Goal: Task Accomplishment & Management: Complete application form

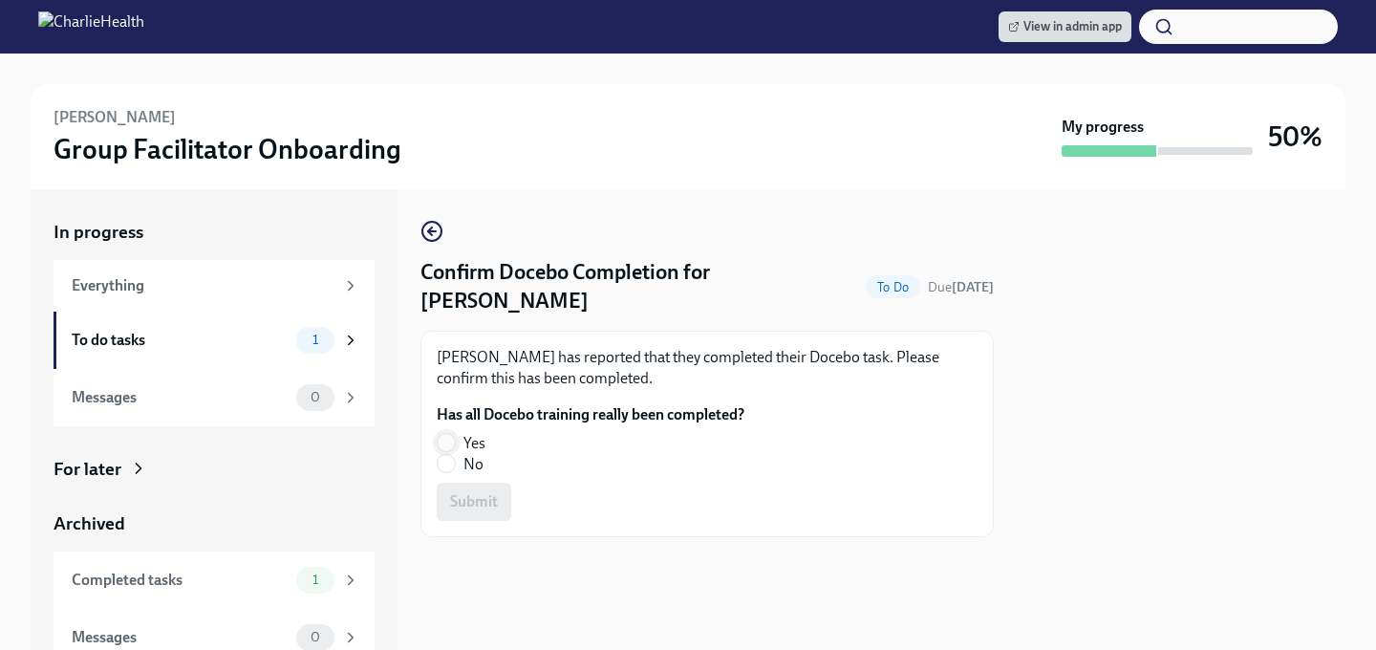
click at [445, 446] on input "Yes" at bounding box center [446, 442] width 17 height 17
radio input "true"
click at [456, 503] on span "Submit" at bounding box center [474, 501] width 48 height 19
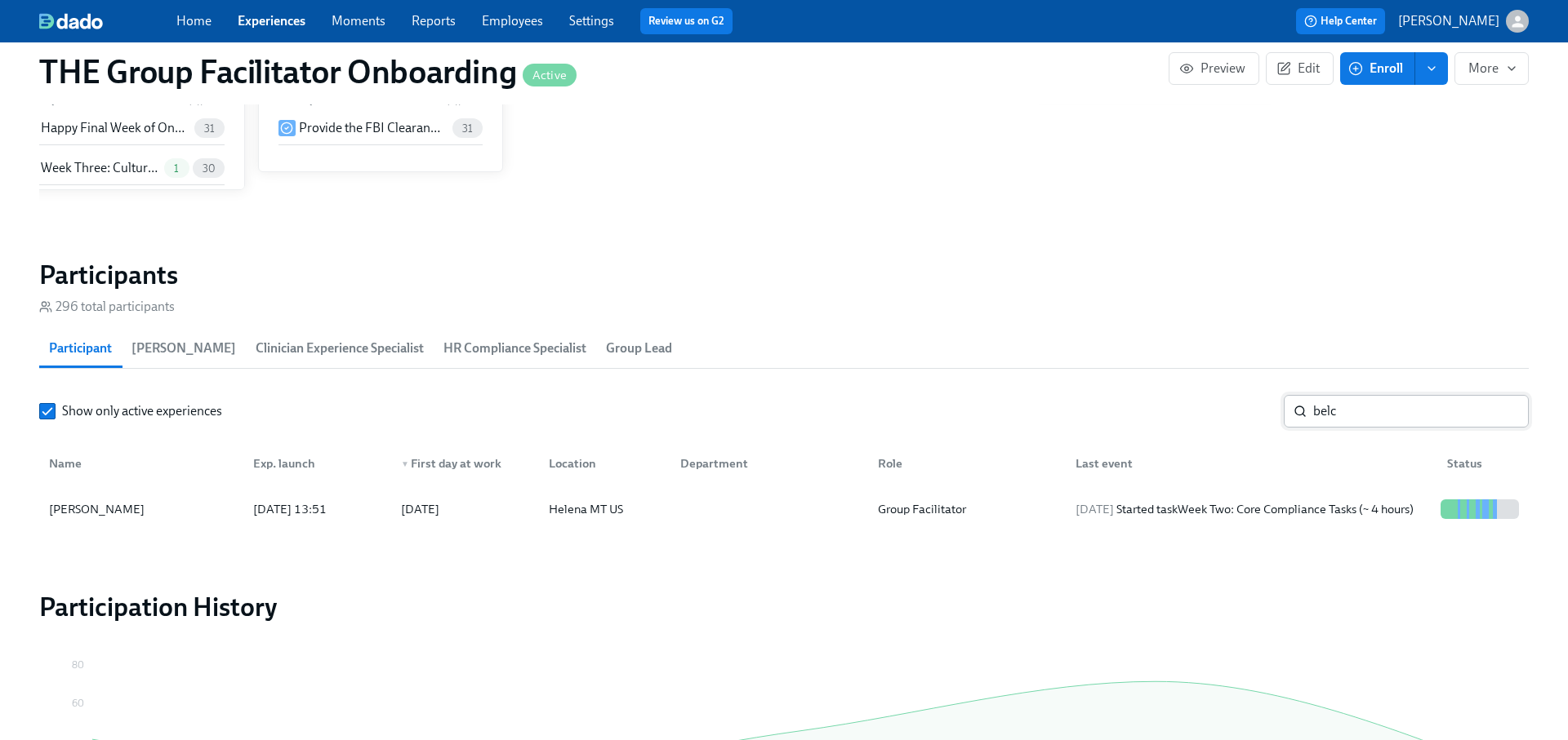
scroll to position [0, 22758]
click at [1394, 411] on input "belc" at bounding box center [1421, 411] width 215 height 32
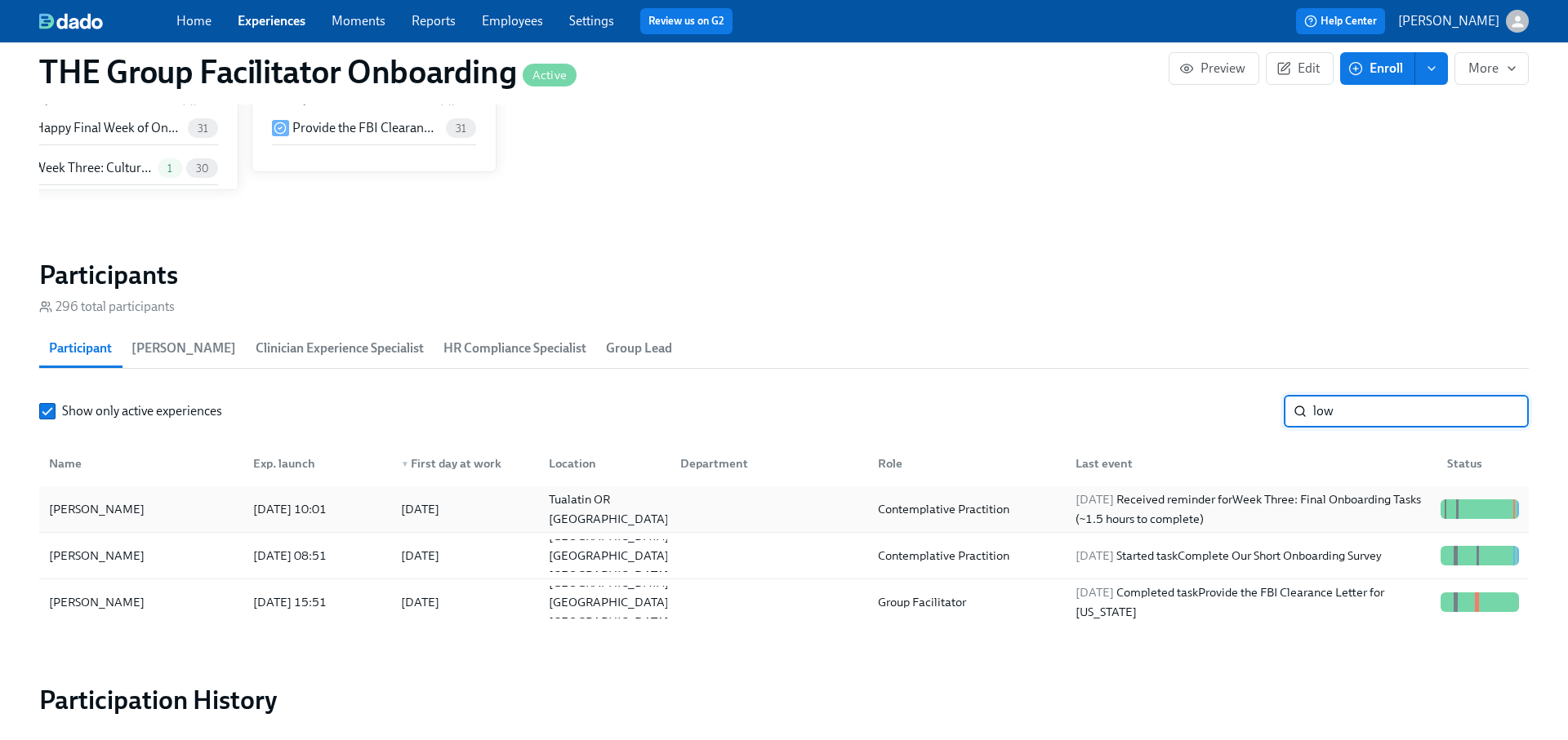
type input "low"
click at [1342, 502] on div "2025/09/11 Received reminder for Week Three: Final Onboarding Tasks (~1.5 hours…" at bounding box center [1252, 509] width 365 height 39
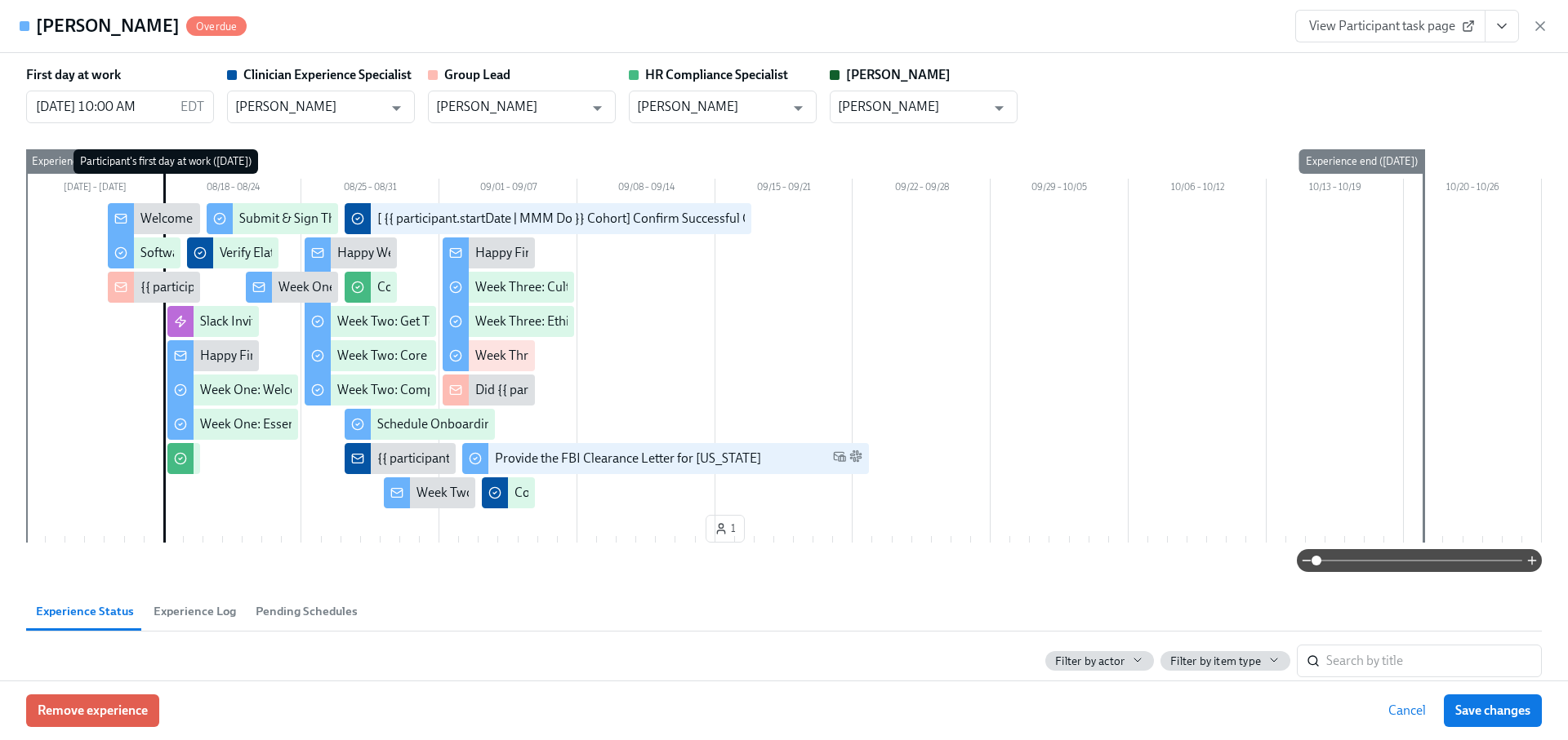
click at [1411, 40] on link "View Participant task page" at bounding box center [1390, 26] width 191 height 32
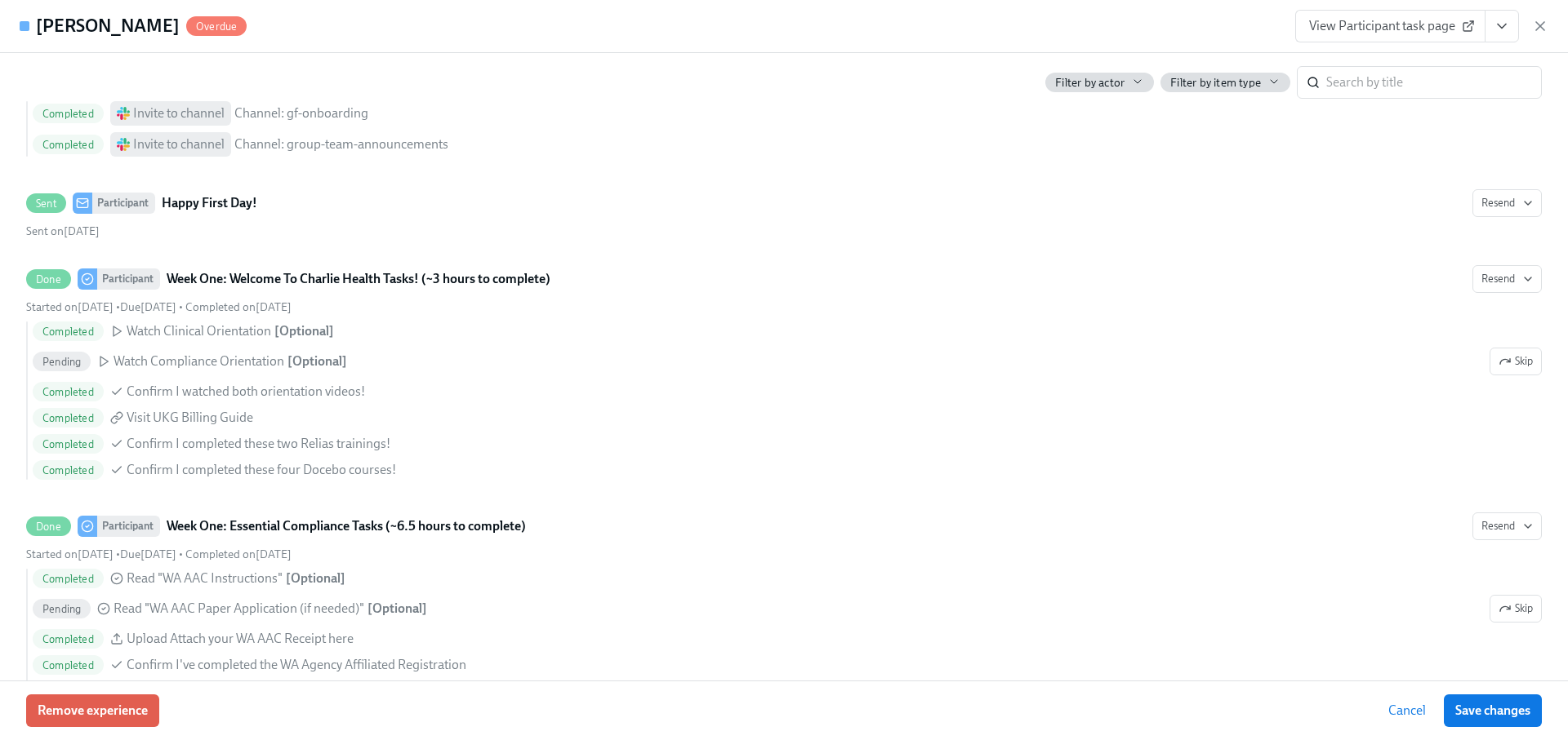
scroll to position [44, 0]
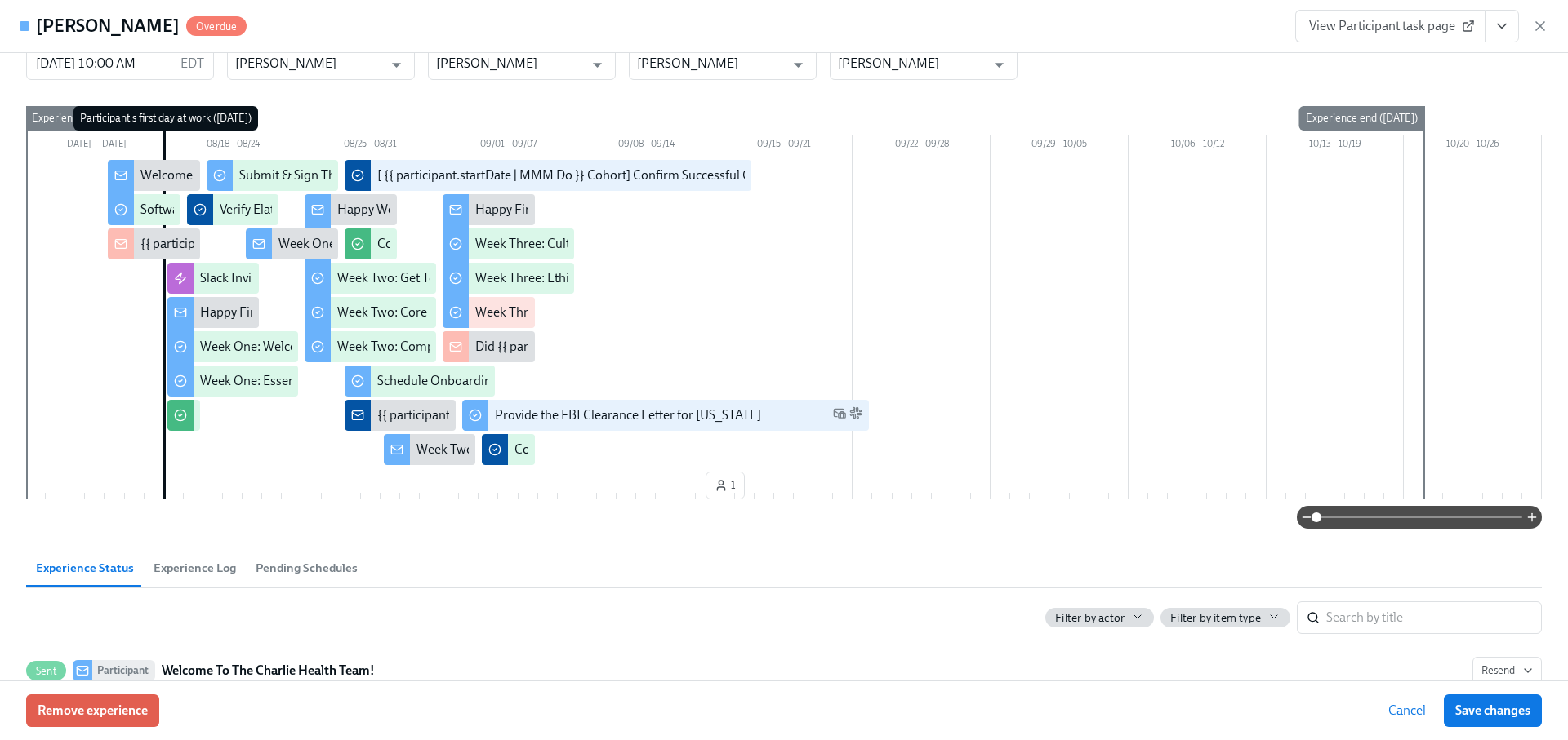
click at [1347, 24] on span "View Participant task page" at bounding box center [1390, 26] width 162 height 16
click at [1507, 27] on icon "View task page" at bounding box center [1501, 26] width 16 height 16
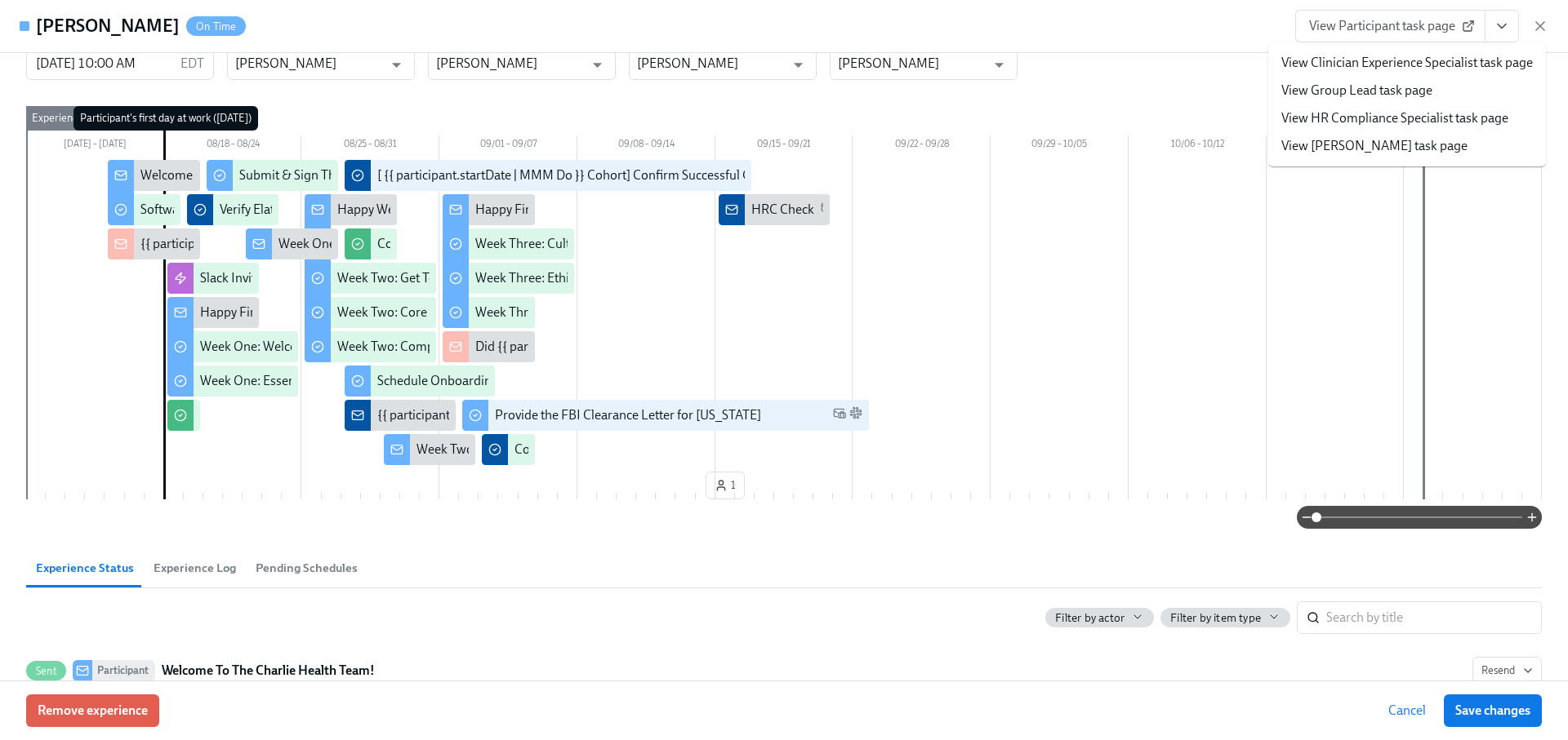
click at [1386, 115] on link "View HR Compliance Specialist task page" at bounding box center [1395, 118] width 227 height 18
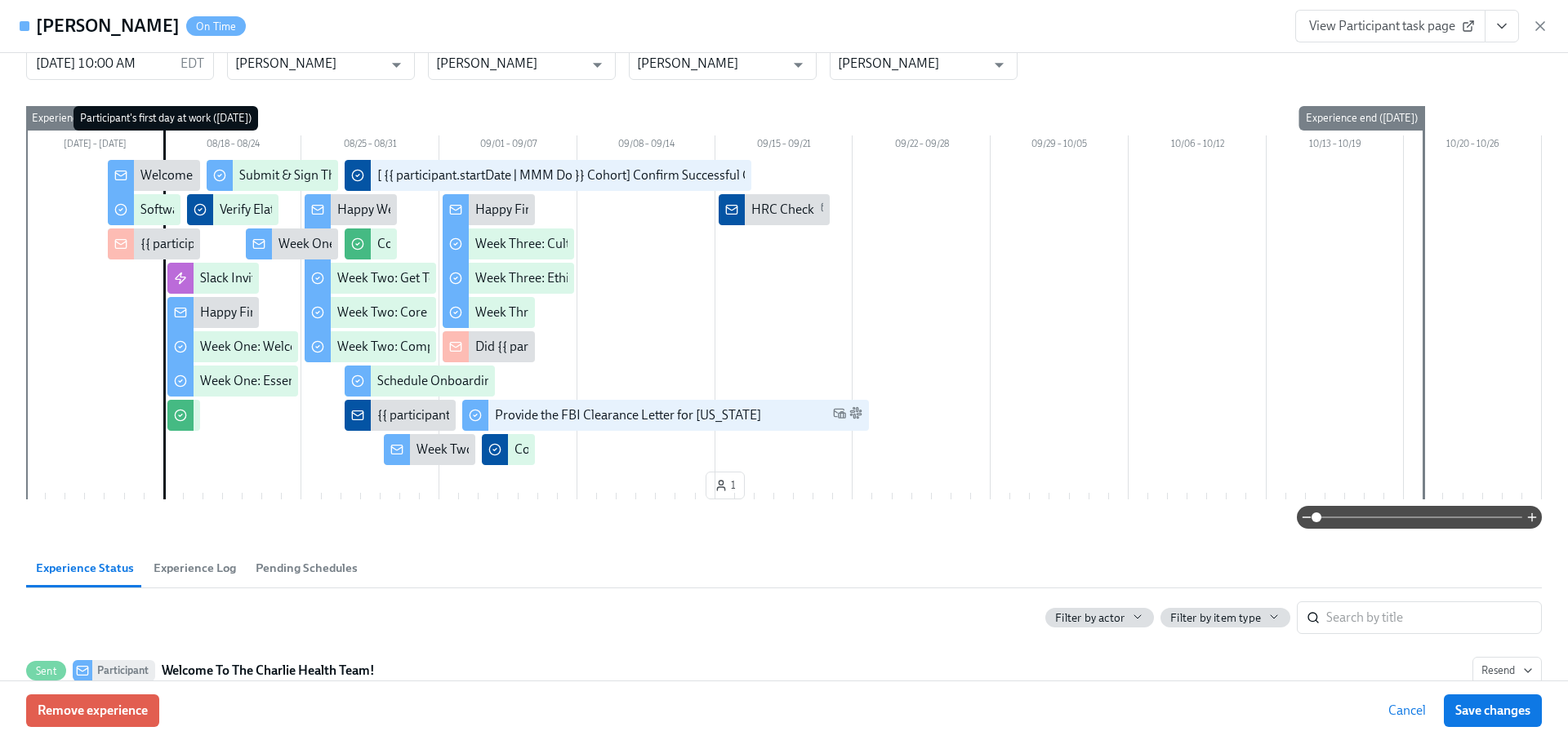
scroll to position [550, 0]
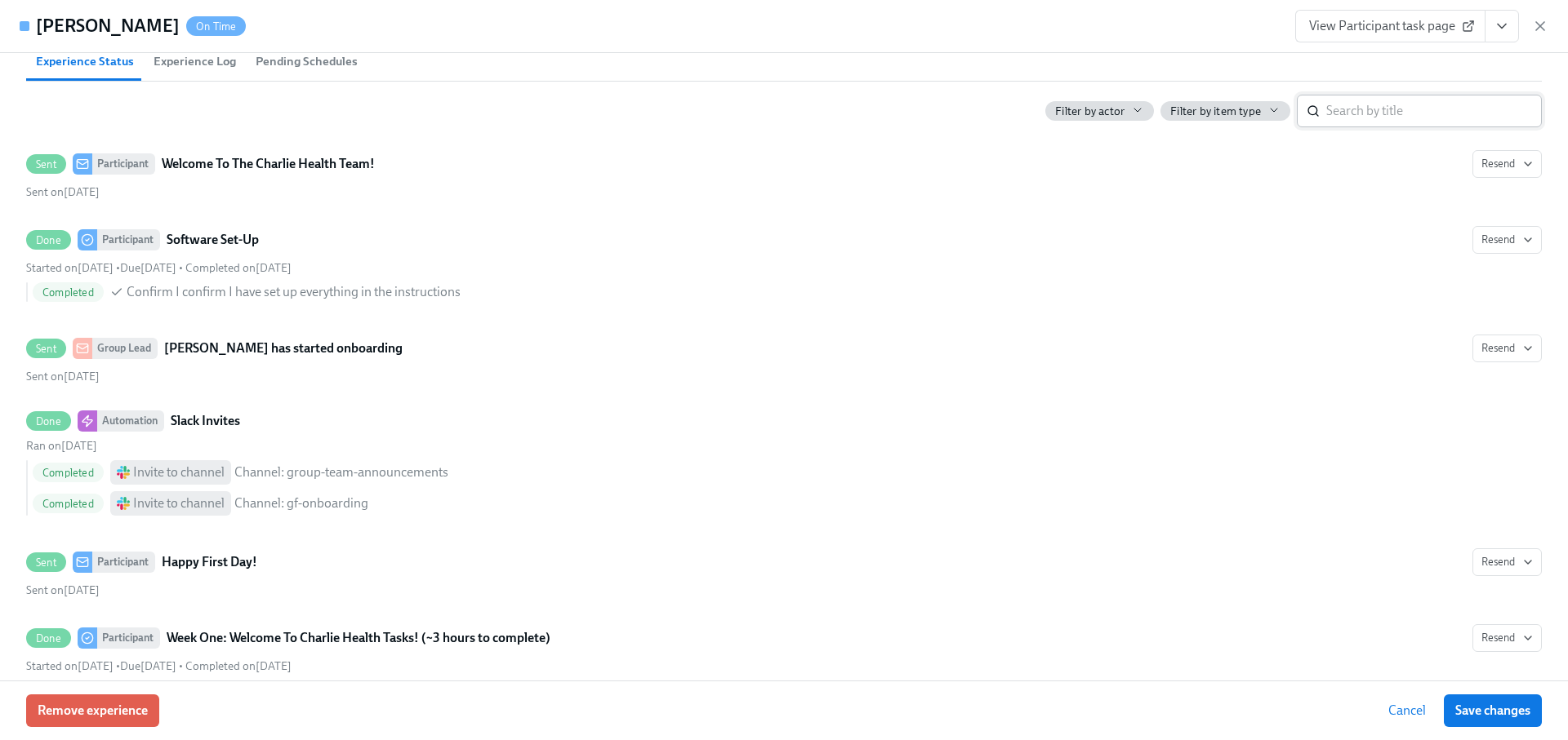
click at [1362, 117] on input "search" at bounding box center [1434, 111] width 215 height 32
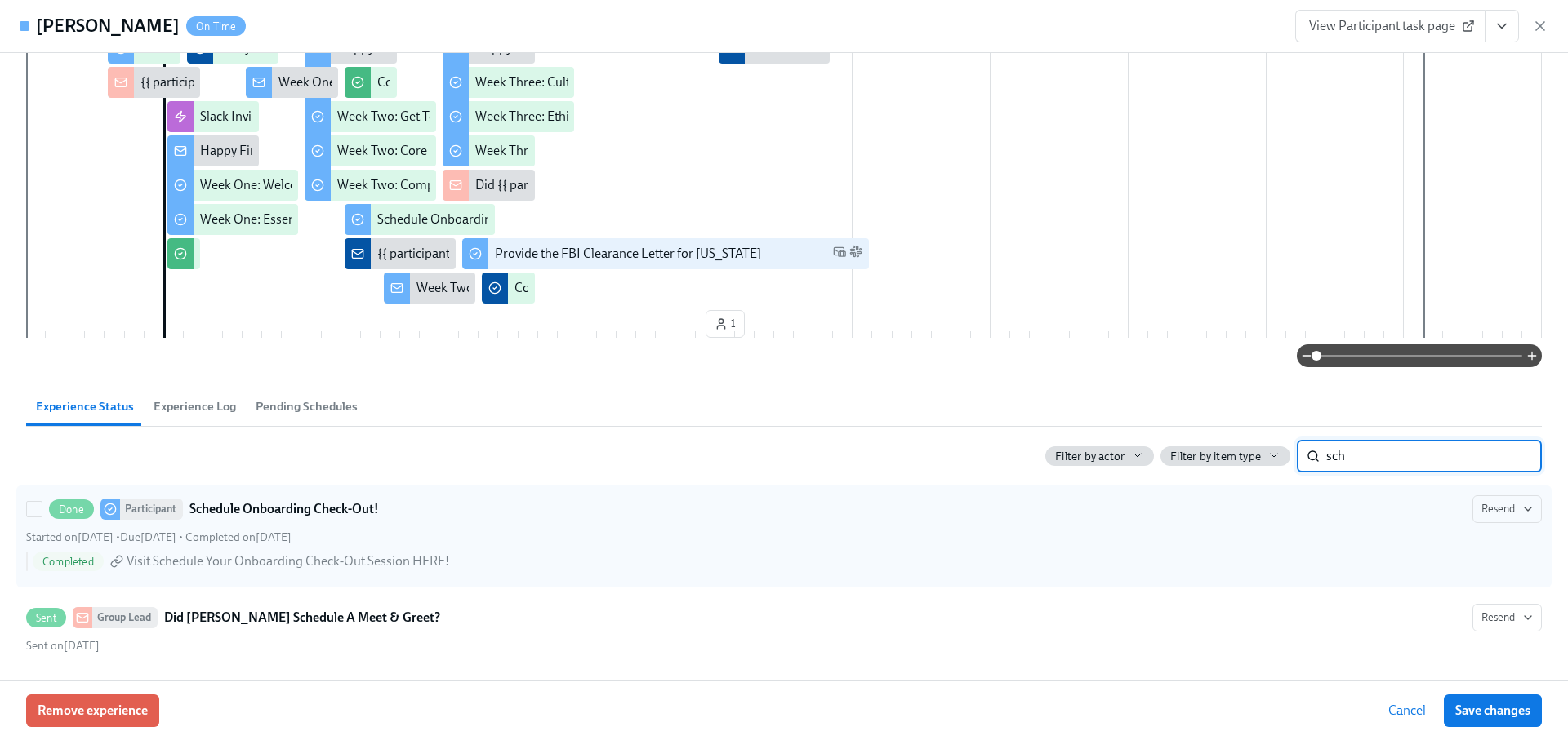
type input "sch"
click at [1198, 521] on div "Done Participant Schedule Onboarding Check-Out! Resend Started on August 27th •…" at bounding box center [784, 537] width 1516 height 82
click at [42, 517] on input "Done Participant Schedule Onboarding Check-Out! Resend Started on August 27th •…" at bounding box center [34, 509] width 15 height 15
checkbox input "true"
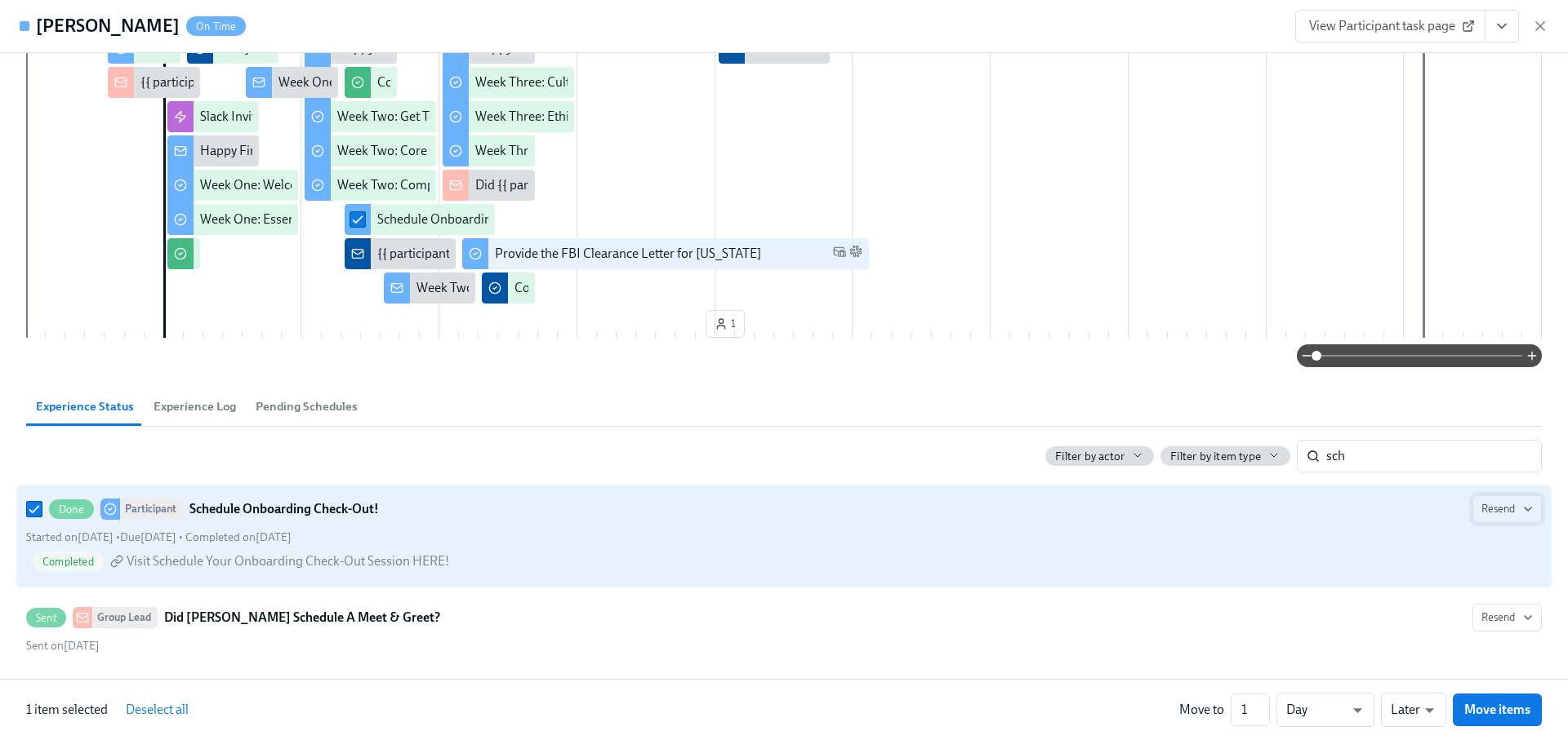
click at [1524, 502] on icon "button" at bounding box center [1528, 508] width 13 height 13
click at [1466, 633] on div "All channels" at bounding box center [1481, 631] width 88 height 18
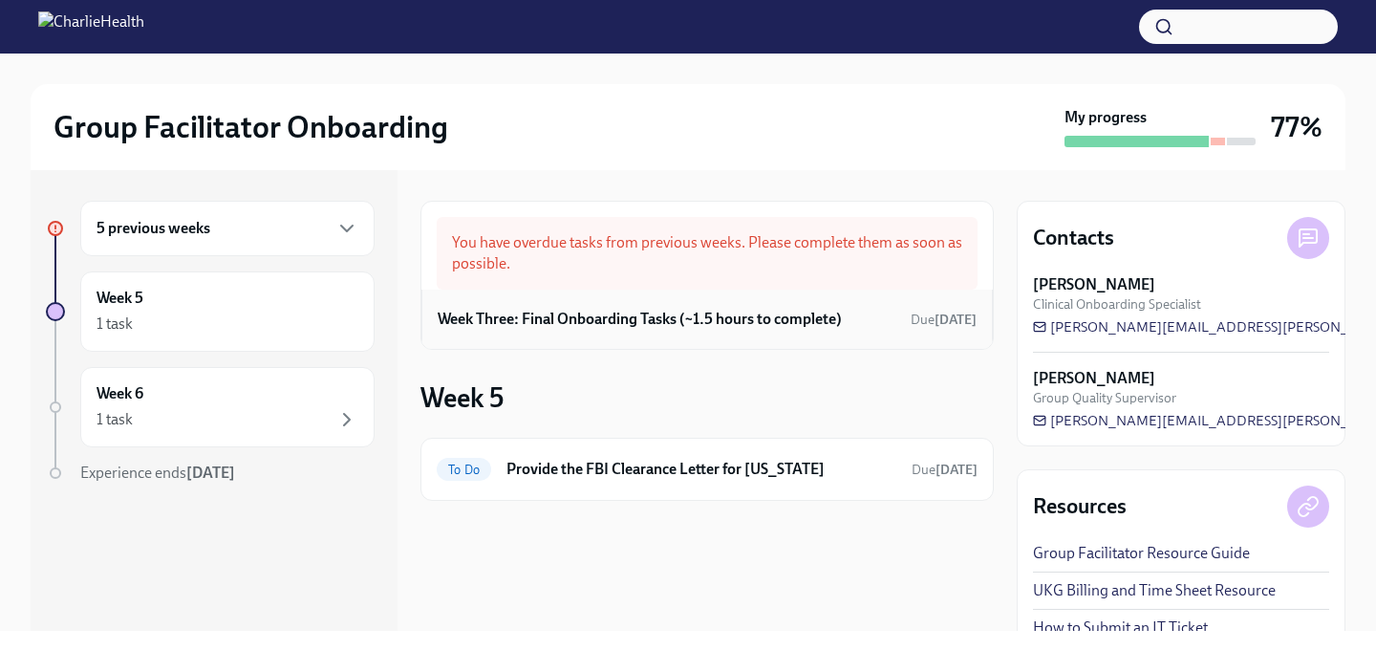
click at [695, 334] on div "Week Three: Final Onboarding Tasks (~1.5 hours to complete) Due [DATE]" at bounding box center [706, 318] width 571 height 59
click at [683, 315] on h6 "Week Three: Final Onboarding Tasks (~1.5 hours to complete)" at bounding box center [640, 319] width 404 height 21
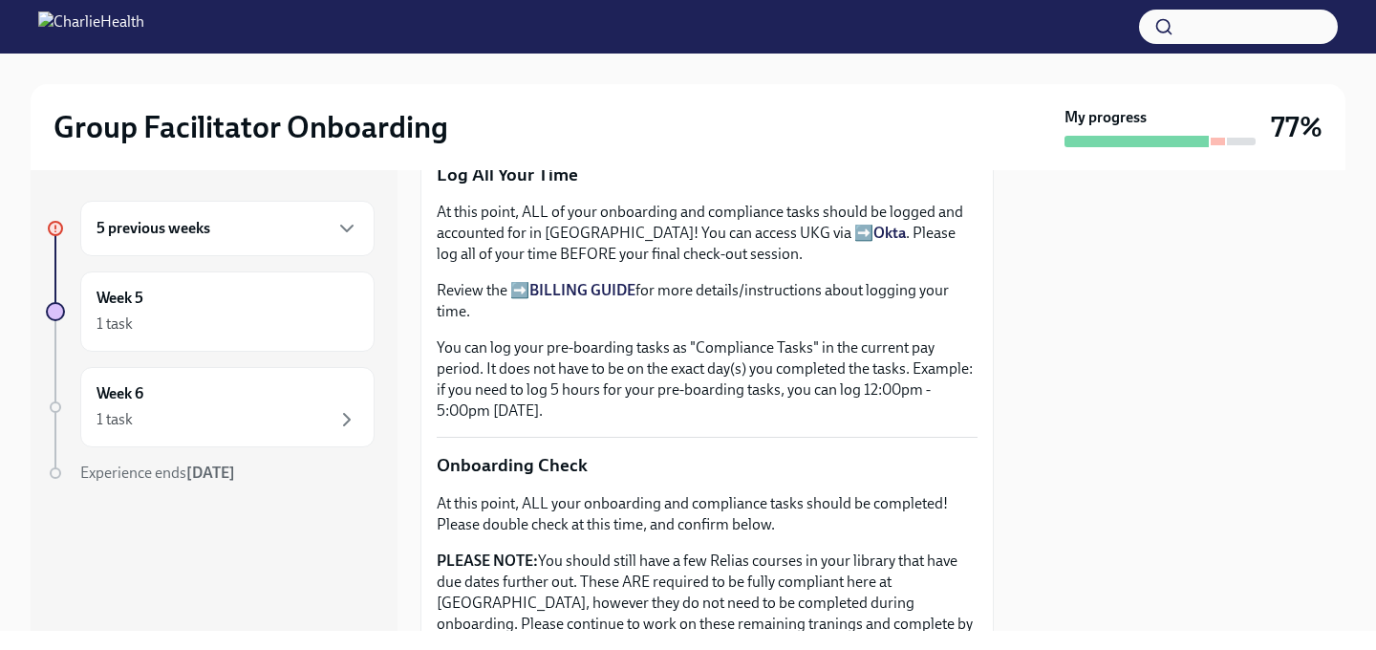
scroll to position [1757, 0]
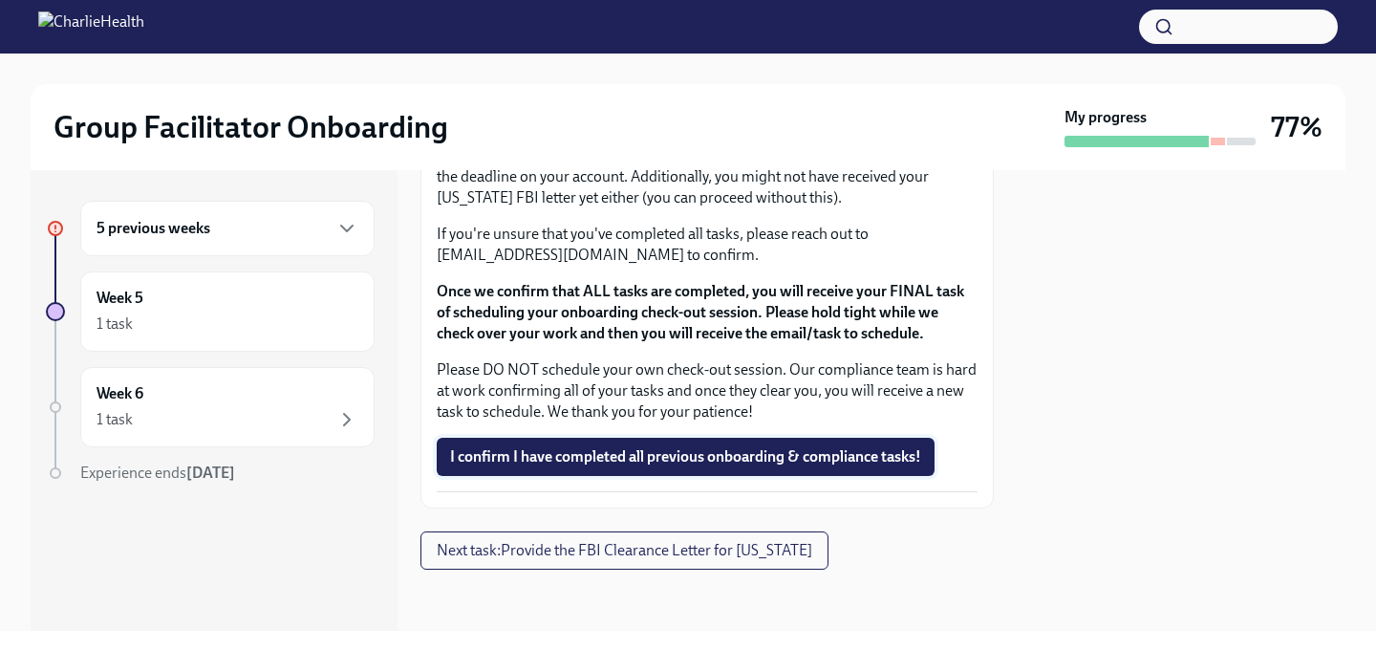
click at [681, 458] on span "I confirm I have completed all previous onboarding & compliance tasks!" at bounding box center [685, 456] width 471 height 19
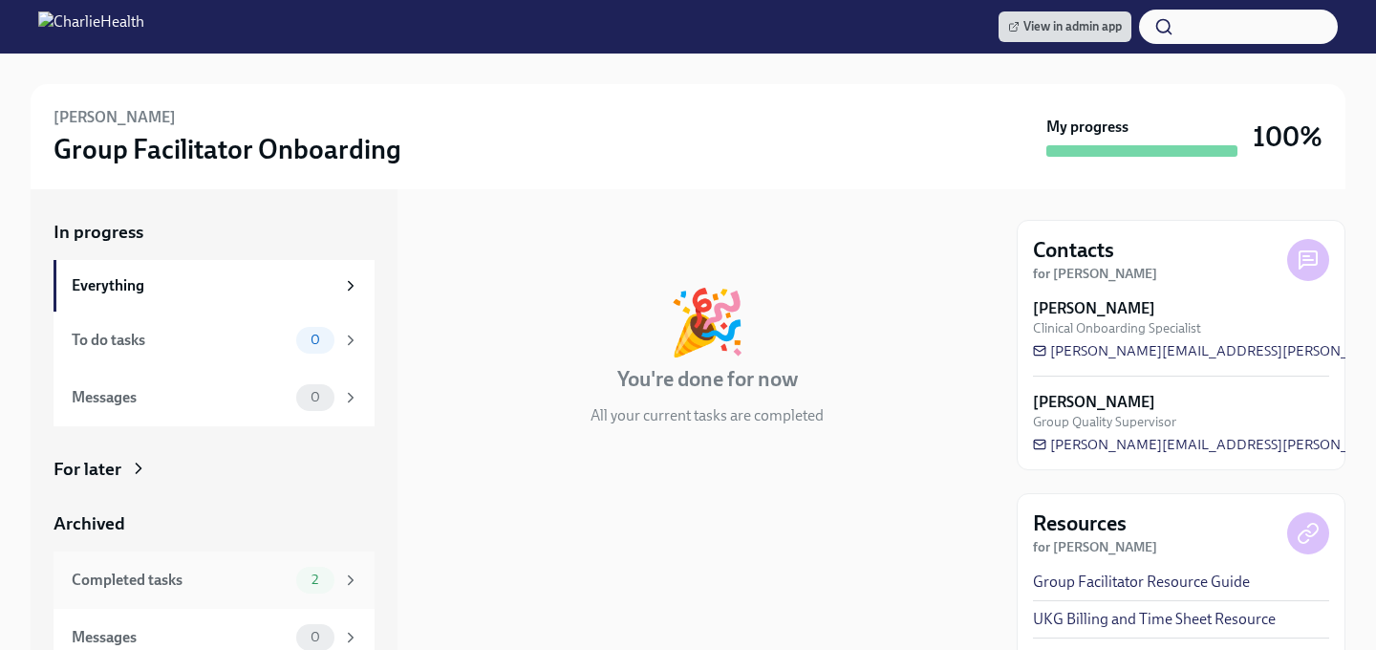
click at [250, 569] on div "Completed tasks" at bounding box center [180, 579] width 217 height 21
